Goal: Navigation & Orientation: Find specific page/section

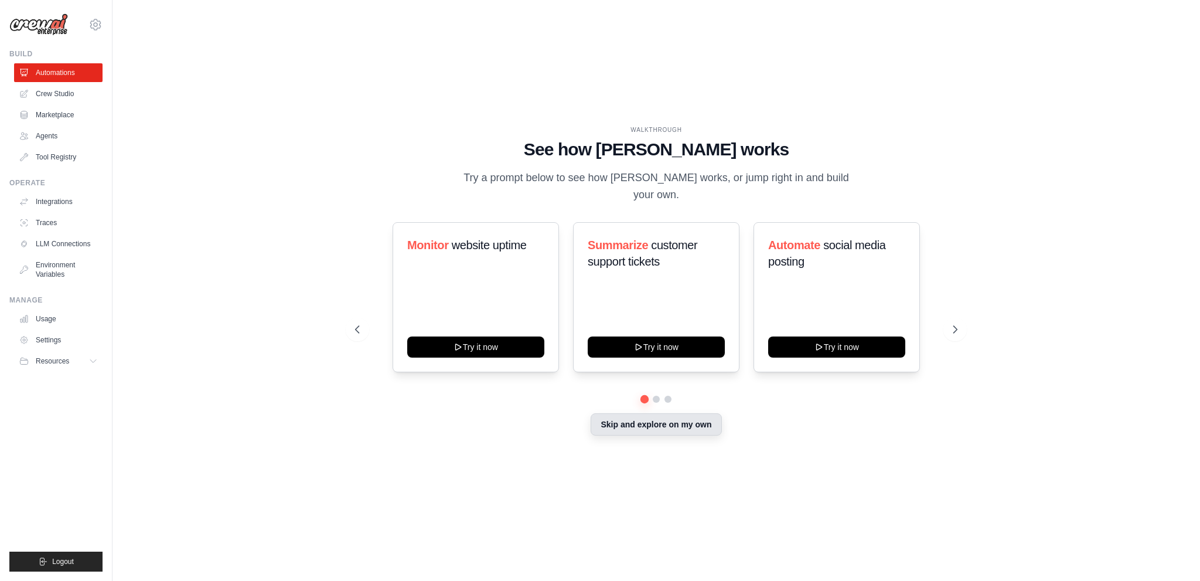
click at [670, 422] on button "Skip and explore on my own" at bounding box center [656, 424] width 131 height 22
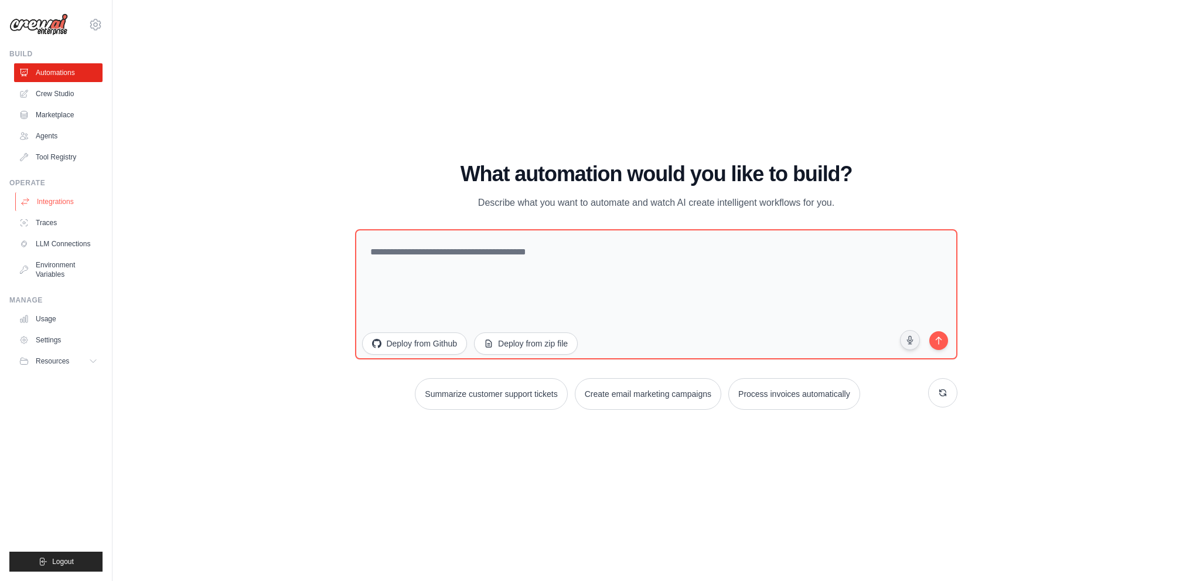
click at [53, 202] on link "Integrations" at bounding box center [59, 201] width 88 height 19
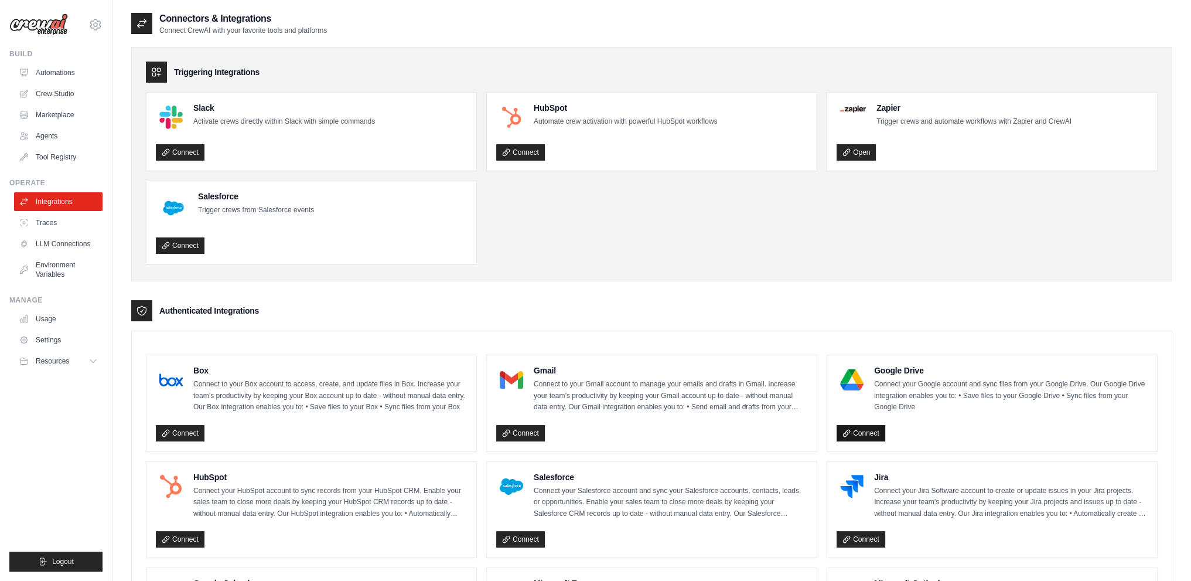
click at [863, 430] on link "Connect" at bounding box center [861, 433] width 49 height 16
